Goal: Information Seeking & Learning: Learn about a topic

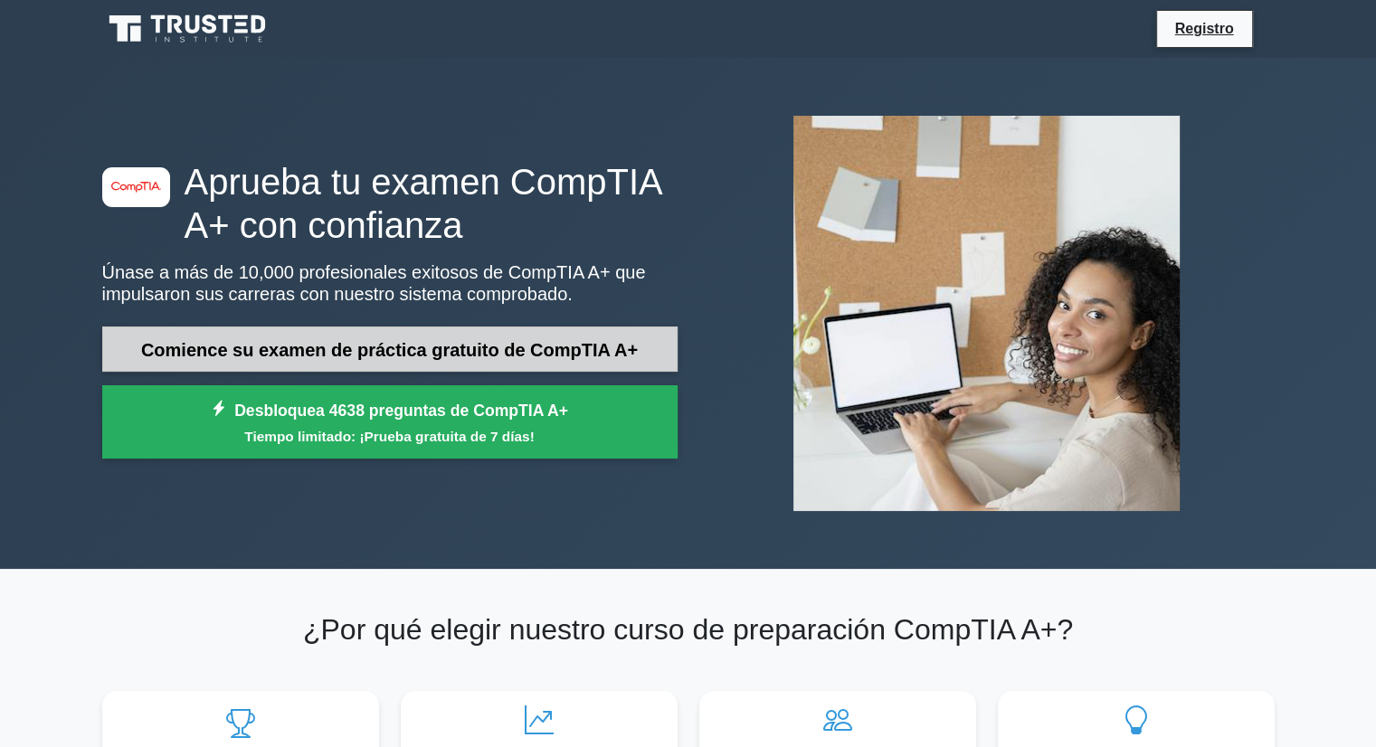
click at [344, 350] on font "Comience su examen de práctica gratuito de CompTIA A+" at bounding box center [389, 350] width 497 height 20
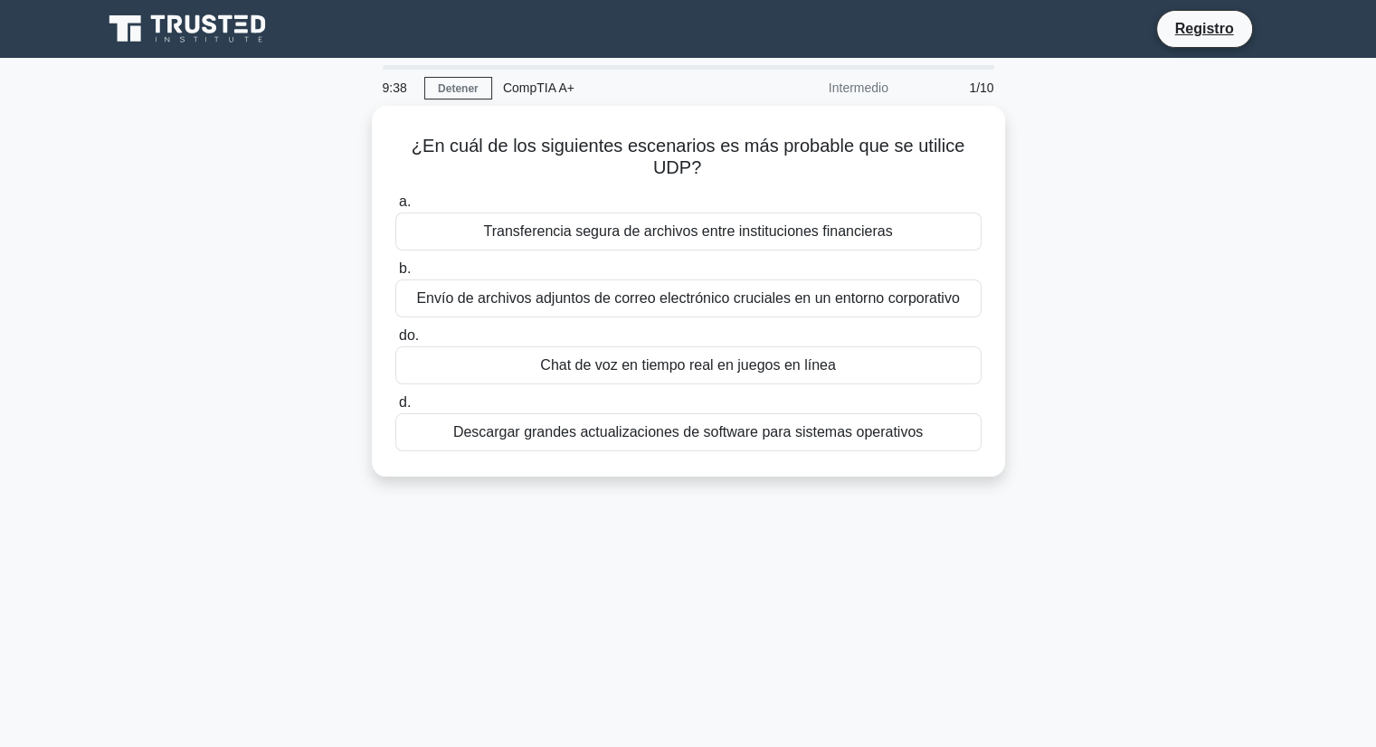
click at [521, 90] on font "CompTIA A+" at bounding box center [538, 88] width 71 height 14
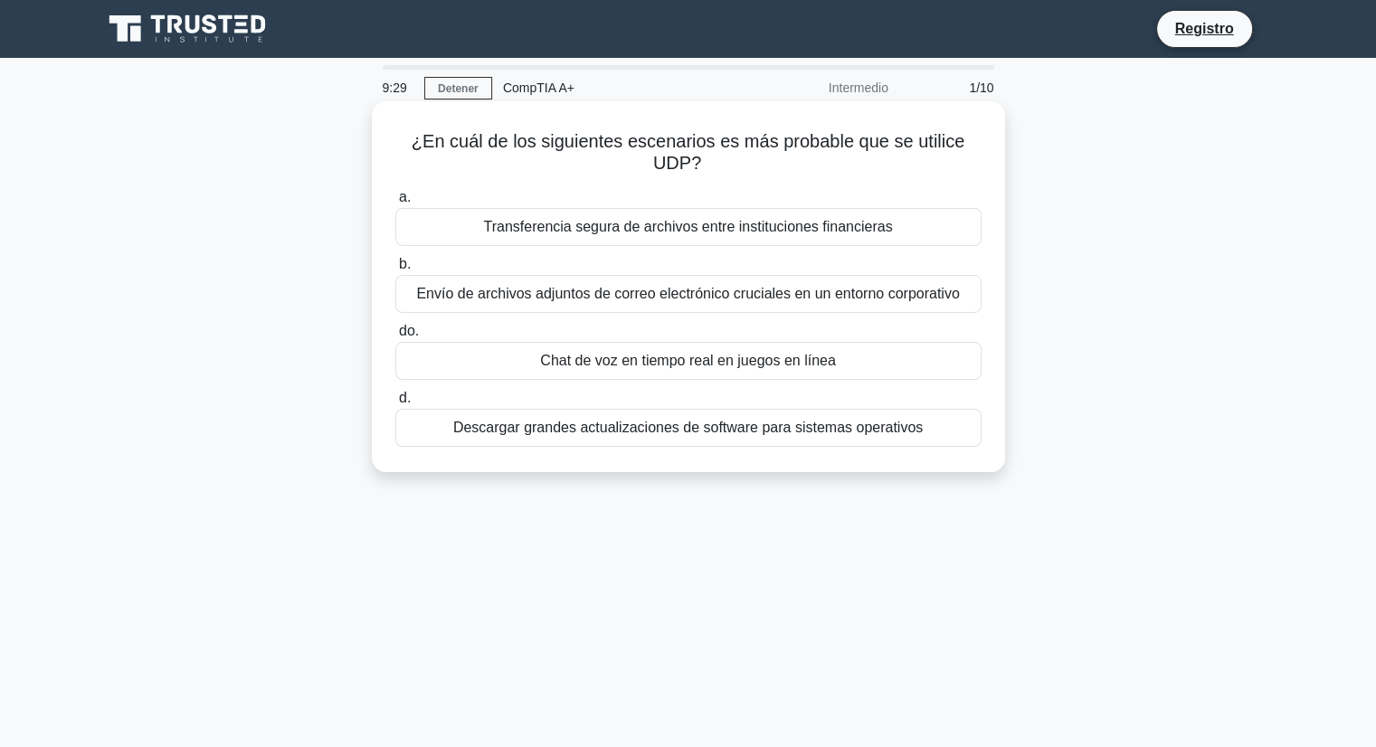
click at [550, 231] on font "Transferencia segura de archivos entre instituciones financieras" at bounding box center [687, 226] width 409 height 15
click at [395, 204] on input "a. Transferencia segura de archivos entre instituciones financieras" at bounding box center [395, 198] width 0 height 12
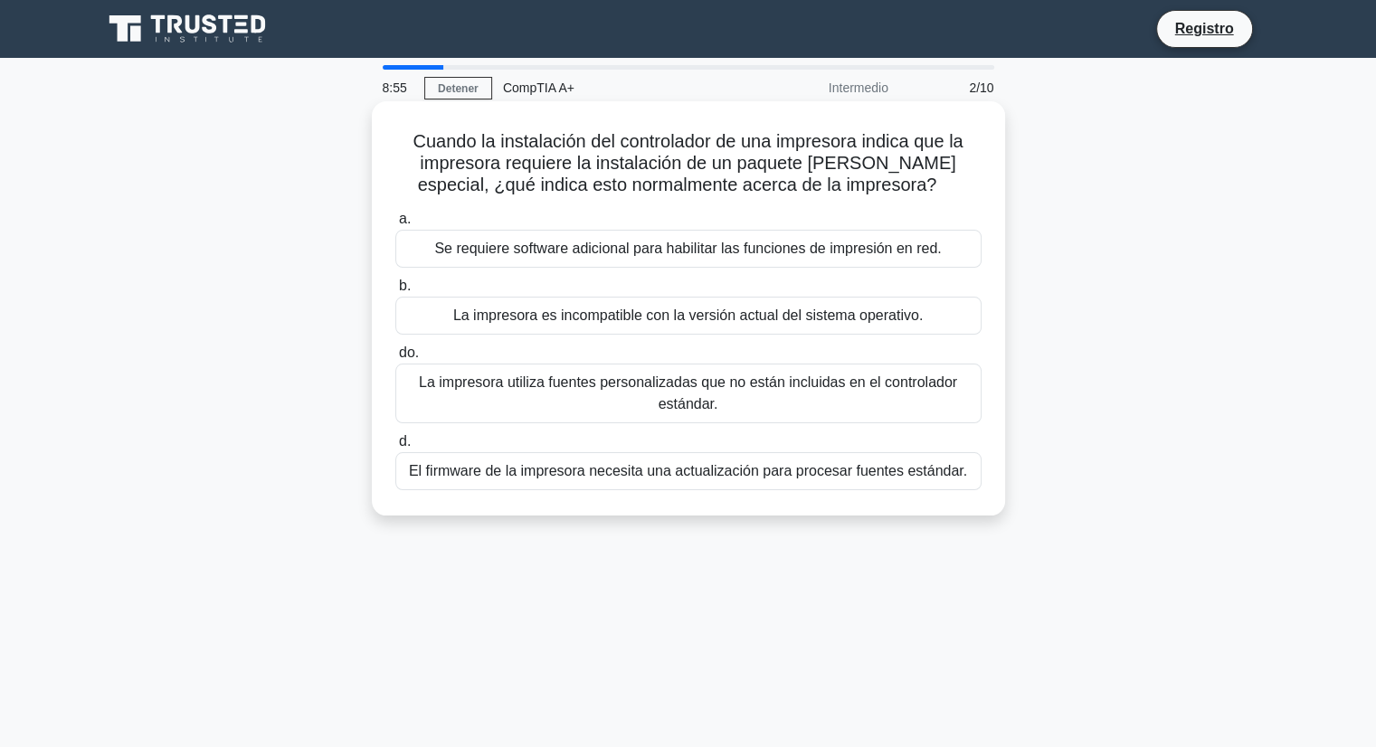
drag, startPoint x: 550, startPoint y: 231, endPoint x: 547, endPoint y: 295, distance: 64.3
click at [547, 295] on div "a. Se requiere software adicional para habilitar las funciones de impresión en …" at bounding box center [689, 349] width 608 height 290
click at [544, 292] on label "b. La impresora es incompatible con la versión actual del sistema operativo." at bounding box center [688, 305] width 586 height 60
click at [395, 292] on input "b. La impresora es incompatible con la versión actual del sistema operativo." at bounding box center [395, 287] width 0 height 12
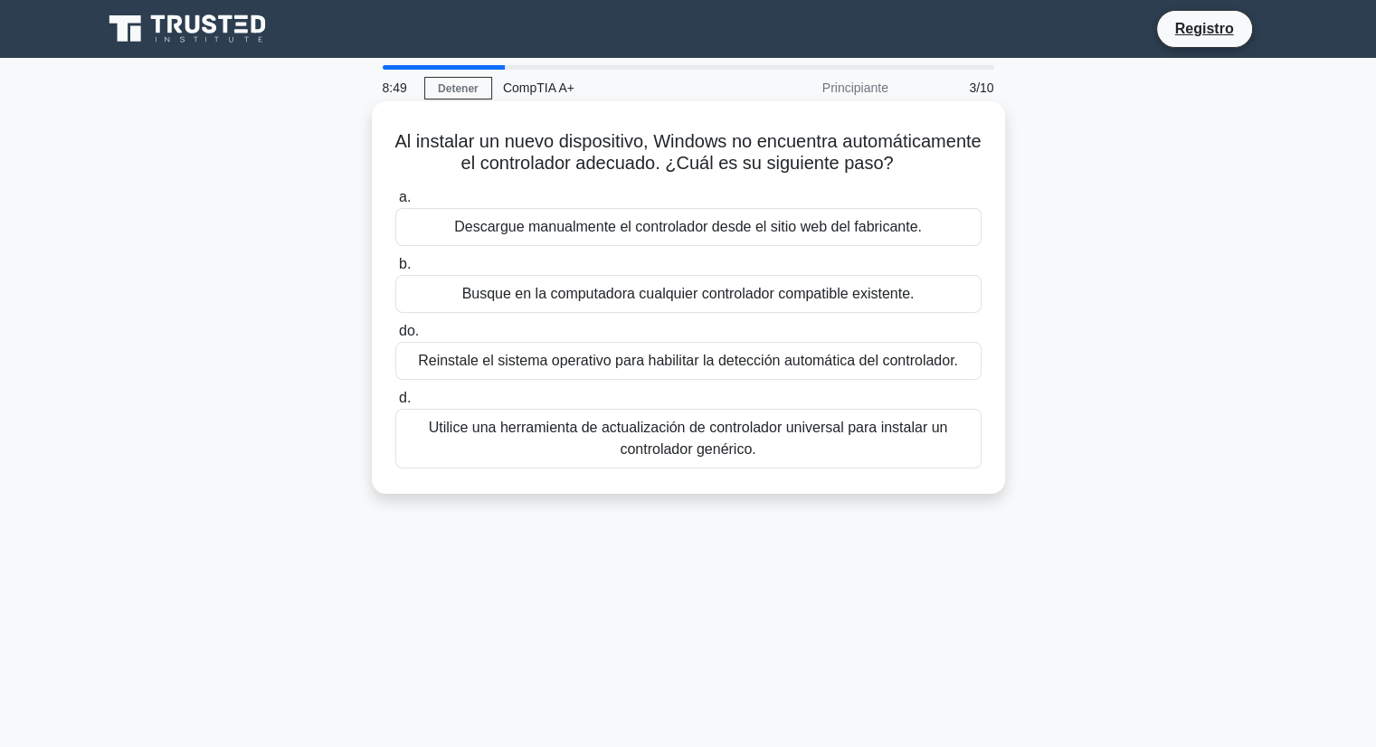
click at [489, 301] on font "Busque en la computadora cualquier controlador compatible existente." at bounding box center [688, 293] width 452 height 15
click at [395, 271] on input "b. Busque en la computadora cualquier controlador compatible existente." at bounding box center [395, 265] width 0 height 12
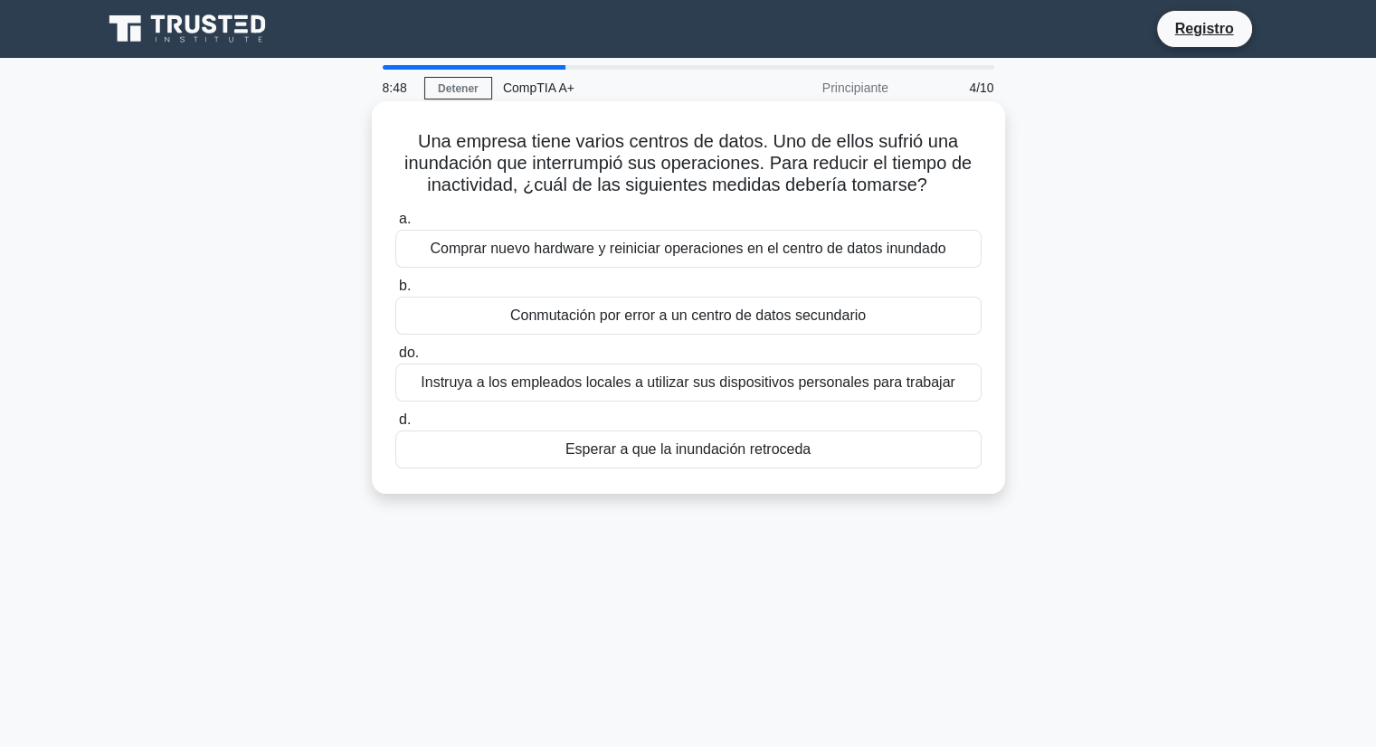
click at [490, 318] on div "Conmutación por error a un centro de datos secundario" at bounding box center [688, 316] width 586 height 38
click at [395, 292] on input "b. Conmutación por error a un centro de datos secundario" at bounding box center [395, 287] width 0 height 12
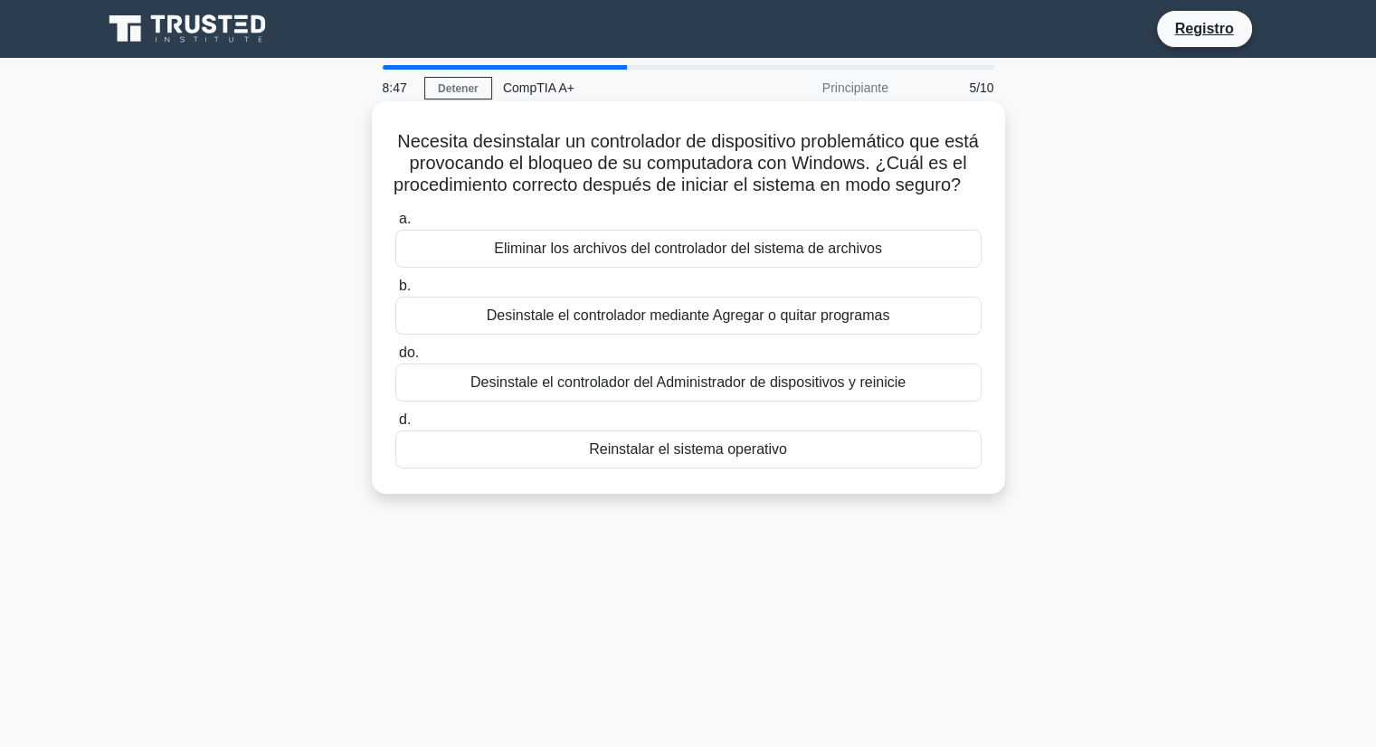
click at [542, 323] on font "Desinstale el controlador mediante Agregar o quitar programas" at bounding box center [689, 315] width 404 height 15
click at [395, 292] on input "b. Desinstale el controlador mediante Agregar o quitar programas" at bounding box center [395, 287] width 0 height 12
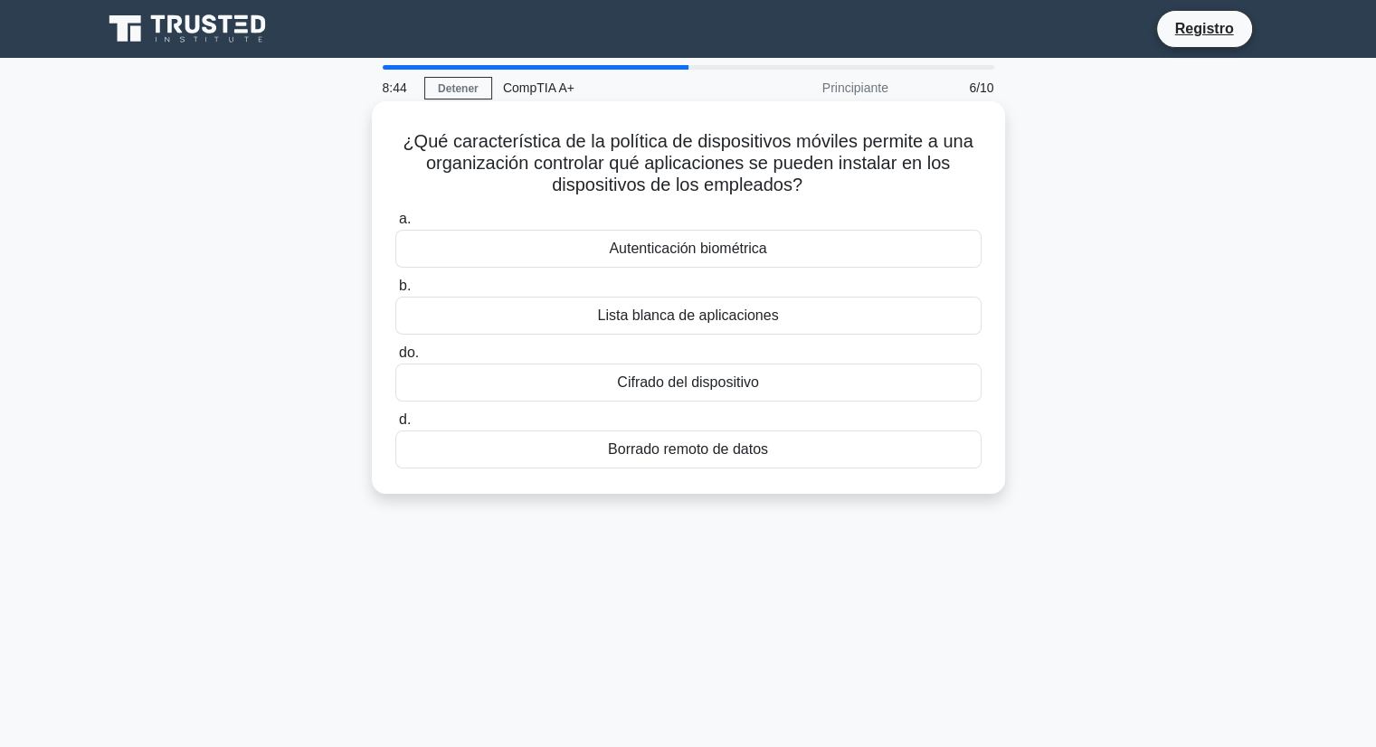
click at [580, 253] on div "Autenticación biométrica" at bounding box center [688, 249] width 586 height 38
click at [395, 225] on input "a. Autenticación biométrica" at bounding box center [395, 220] width 0 height 12
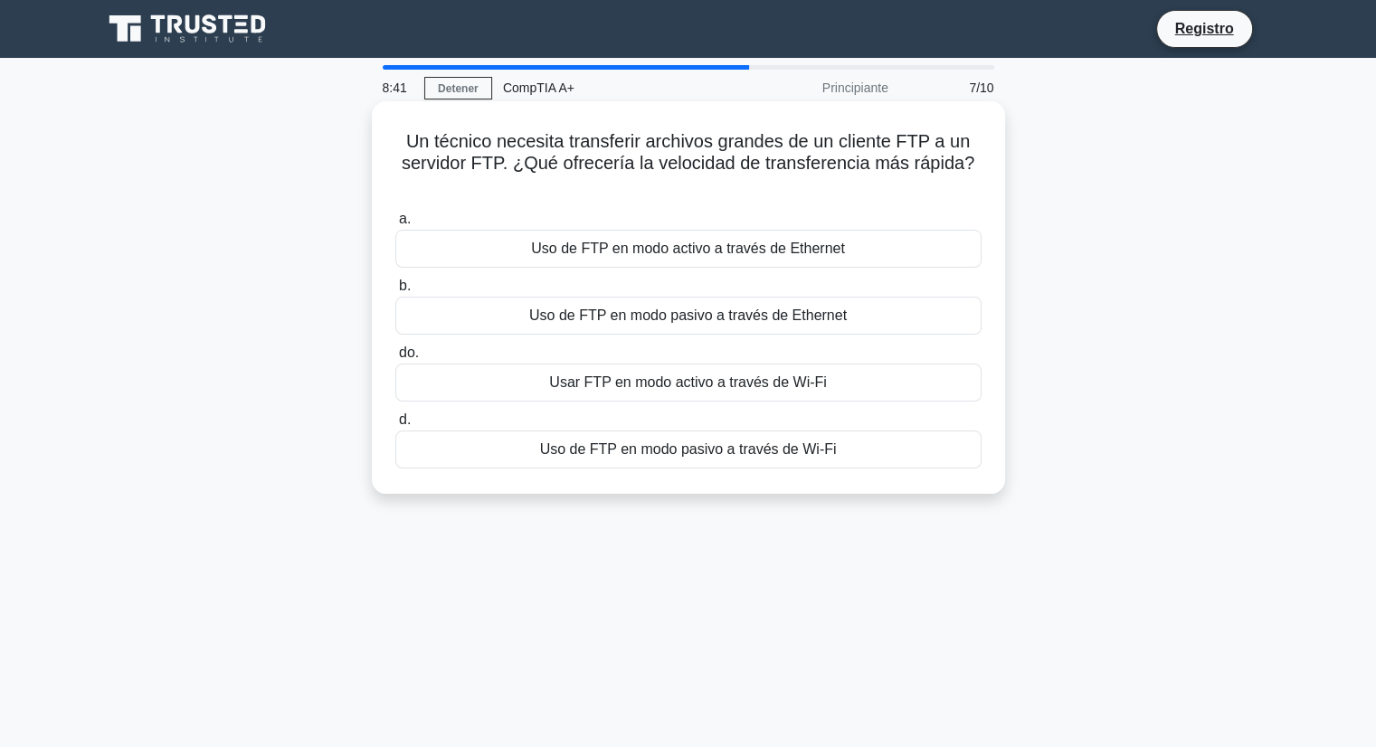
click at [619, 446] on font "Uso de FTP en modo pasivo a través de Wi-Fi" at bounding box center [688, 449] width 297 height 15
click at [395, 426] on input "d. Uso de FTP en modo pasivo a través de Wi-Fi" at bounding box center [395, 420] width 0 height 12
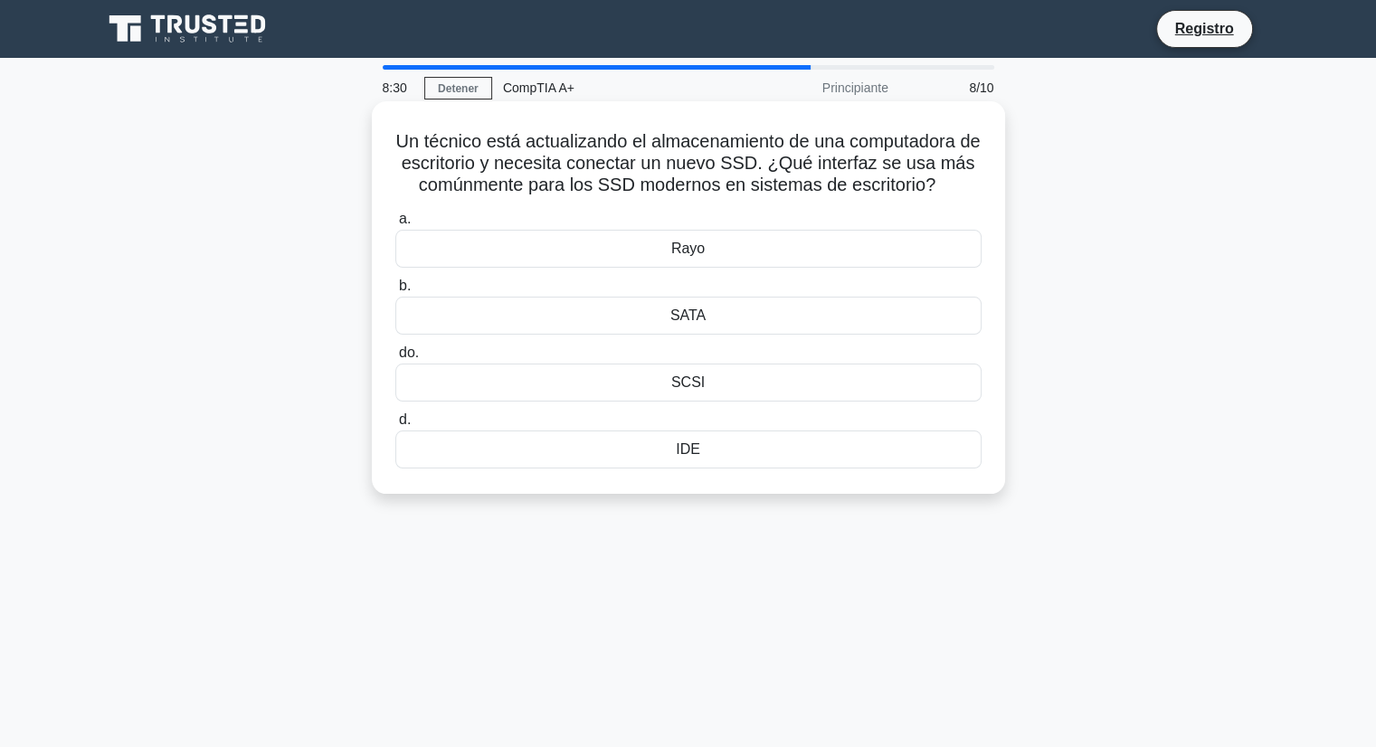
click at [644, 313] on div "SATA" at bounding box center [688, 316] width 586 height 38
click at [395, 292] on input "b. SATA" at bounding box center [395, 287] width 0 height 12
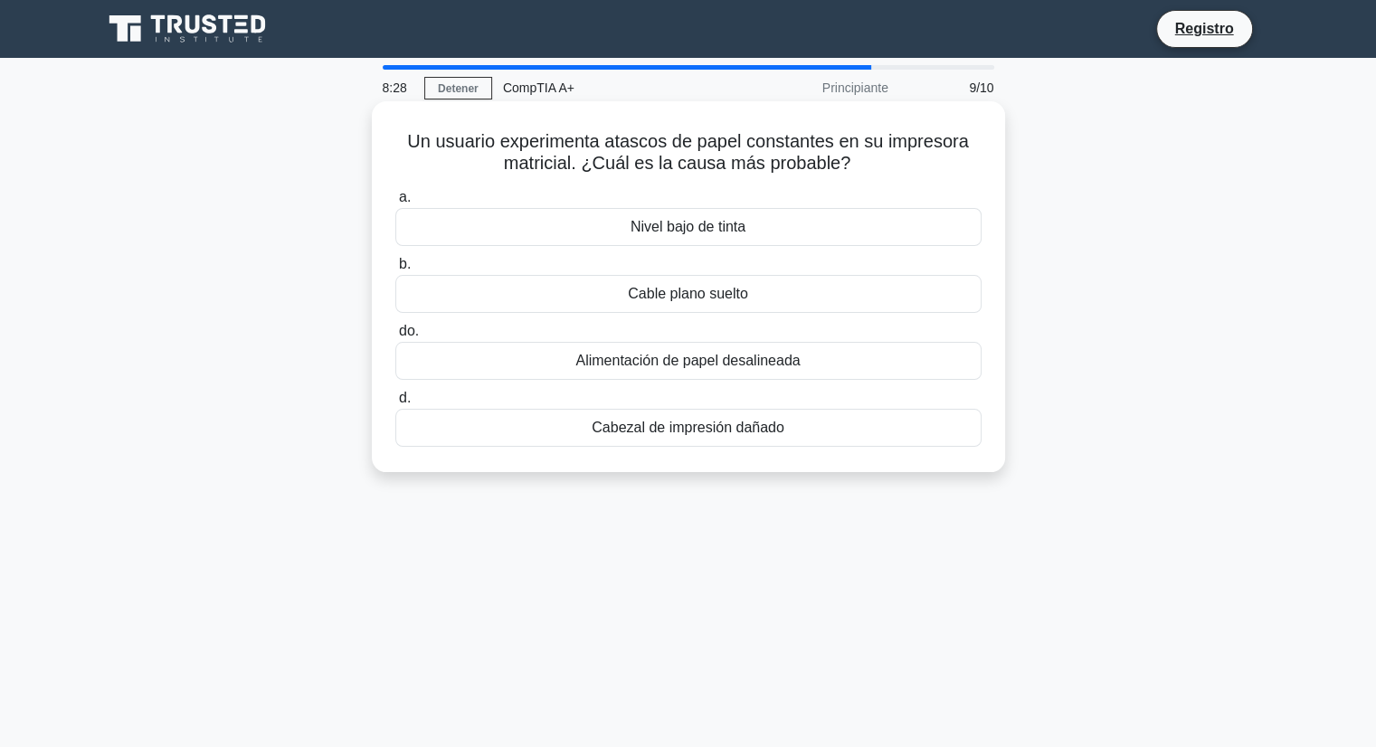
click at [620, 229] on div "Nivel bajo de tinta" at bounding box center [688, 227] width 586 height 38
click at [395, 204] on input "a. Nivel bajo de tinta" at bounding box center [395, 198] width 0 height 12
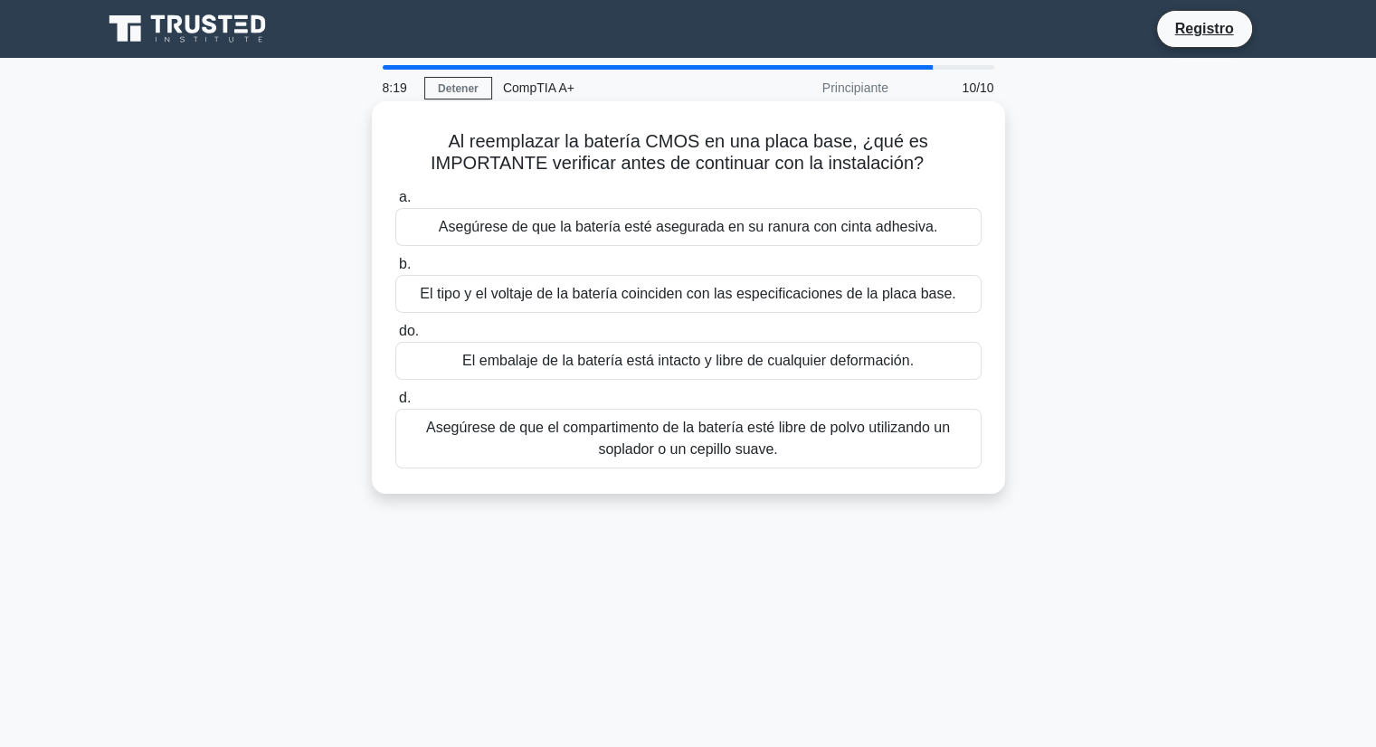
click at [655, 309] on div "El tipo y el voltaje de la batería coinciden con las especificaciones de la pla…" at bounding box center [688, 294] width 586 height 38
click at [395, 271] on input "b. El tipo y el voltaje de la batería coinciden con las especificaciones de la …" at bounding box center [395, 265] width 0 height 12
